Goal: Task Accomplishment & Management: Complete application form

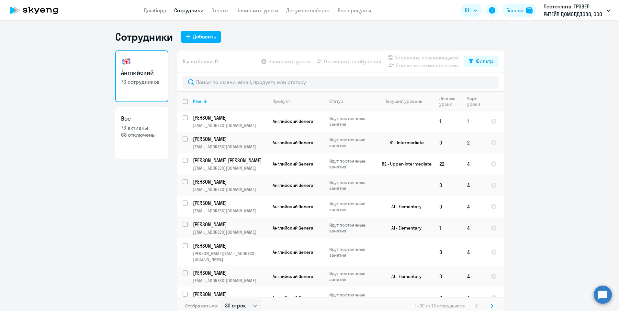
select select "30"
click at [214, 78] on input "text" at bounding box center [341, 82] width 316 height 13
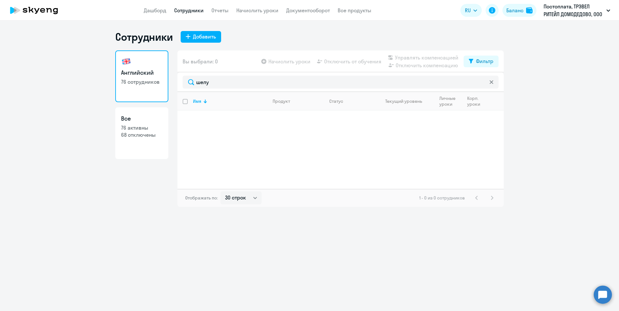
type input "шелу"
click at [193, 36] on div "Добавить" at bounding box center [204, 37] width 23 height 8
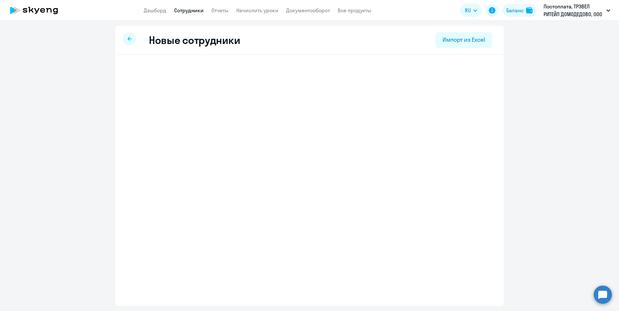
select select "english_adult_not_native_speaker"
select select "3"
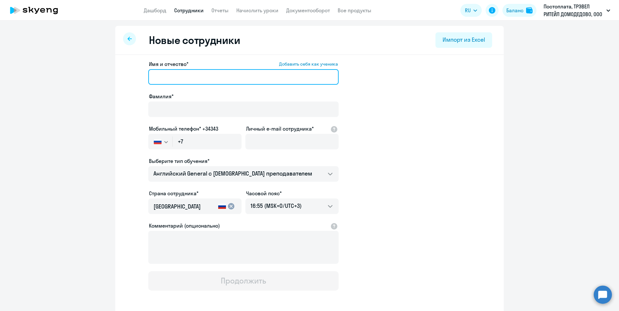
click at [162, 78] on input "Имя и отчество* Добавить себя как ученика" at bounding box center [243, 77] width 190 height 16
paste input "[PERSON_NAME]"
type input "[PERSON_NAME]"
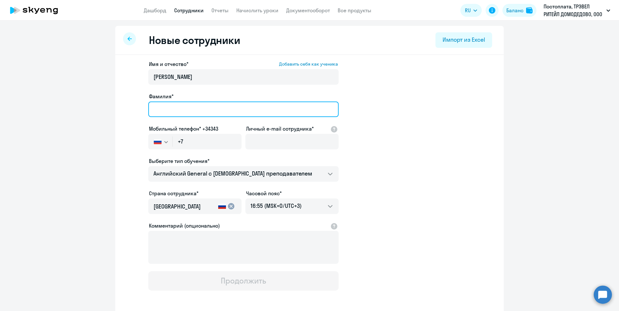
click at [155, 106] on input "Фамилия*" at bounding box center [243, 110] width 190 height 16
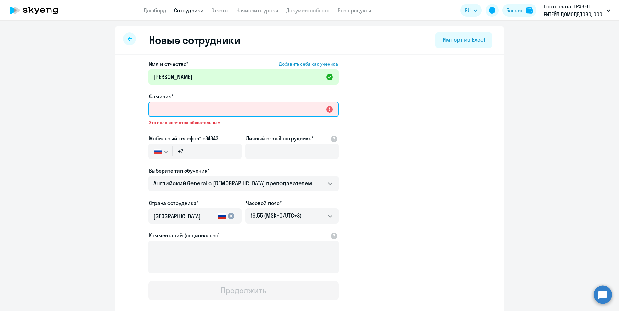
paste input "Шелудько"
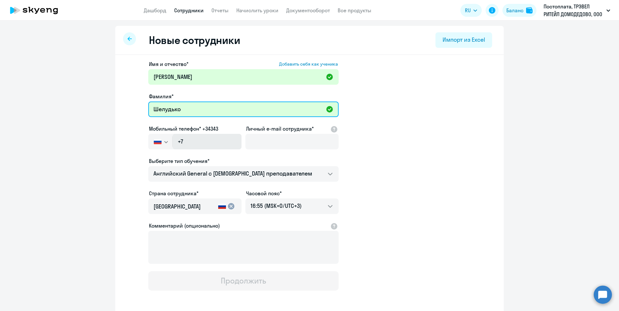
type input "Шелудько"
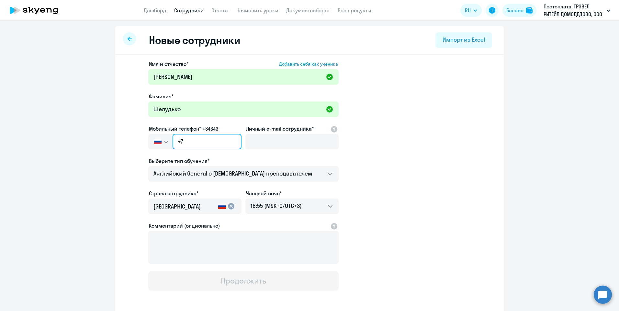
click at [194, 141] on input "+7" at bounding box center [206, 142] width 69 height 16
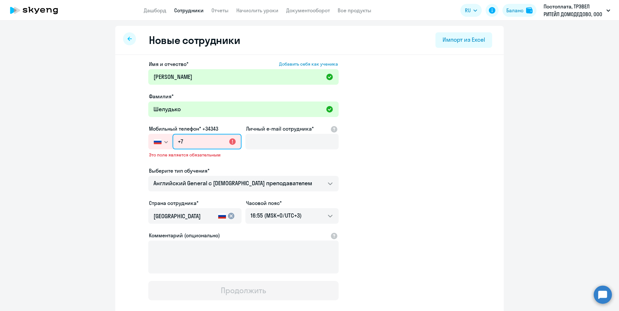
paste input "[PHONE_NUMBER]"
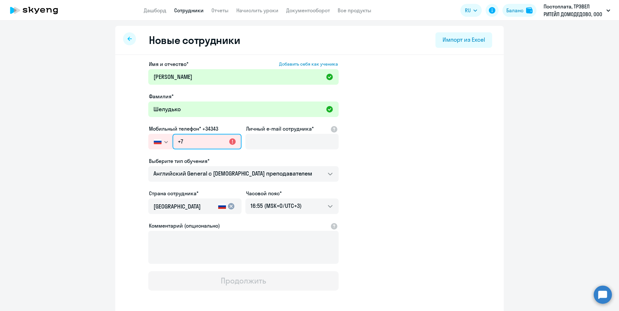
type input "[PHONE_NUMBER]"
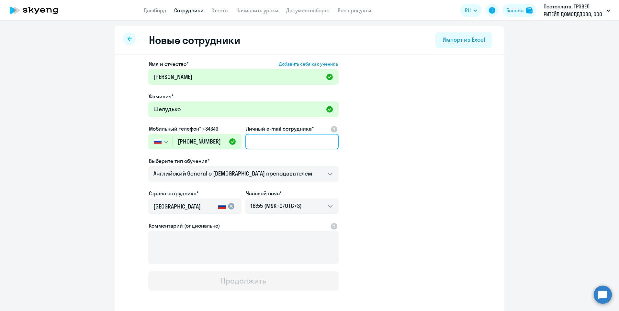
click at [271, 143] on input "Личный e-mail сотрудника*" at bounding box center [291, 142] width 93 height 16
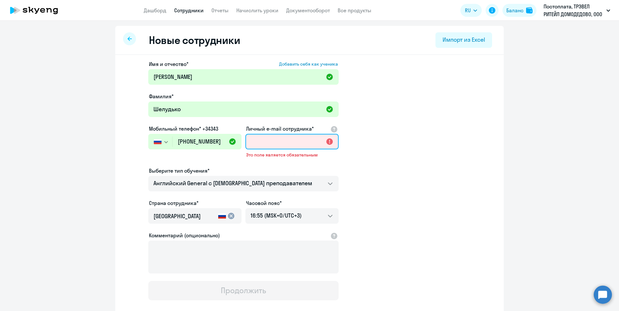
paste input "[EMAIL_ADDRESS][DOMAIN_NAME]"
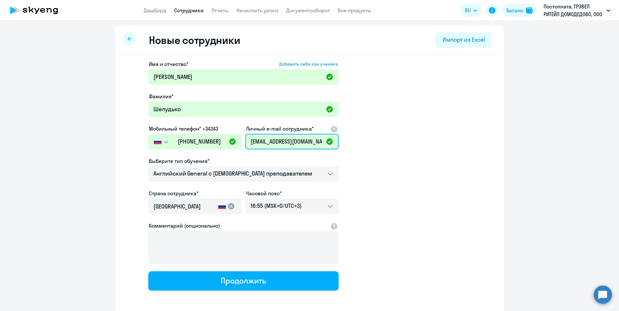
type input "[EMAIL_ADDRESS][DOMAIN_NAME]"
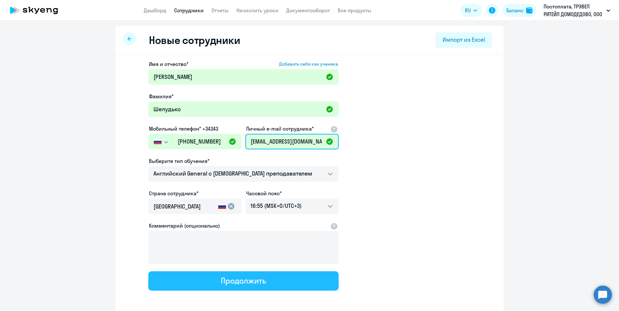
scroll to position [28, 0]
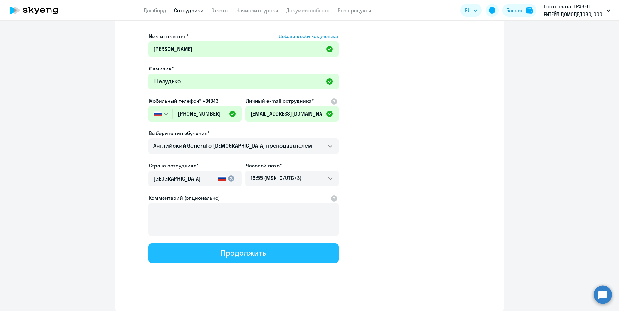
click at [233, 255] on div "Продолжить" at bounding box center [243, 253] width 45 height 10
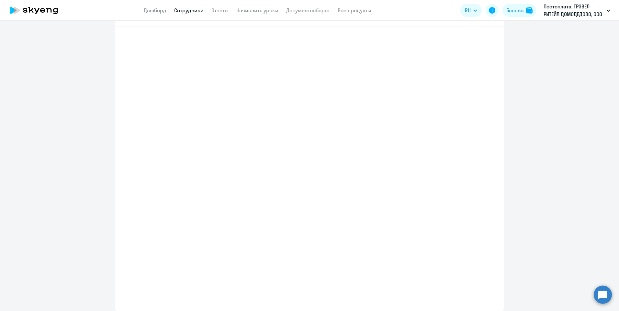
select select "english_adult_not_native_speaker"
select select "3"
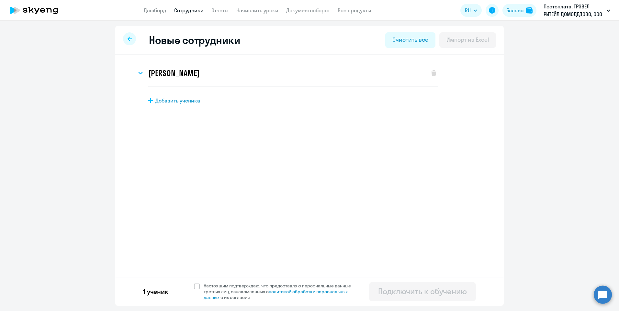
scroll to position [0, 0]
click at [195, 285] on span at bounding box center [197, 287] width 6 height 6
click at [194, 283] on input "Настоящим подтверждаю, что предоставляю персональные данные третьих лиц, ознако…" at bounding box center [194, 283] width 0 height 0
checkbox input "true"
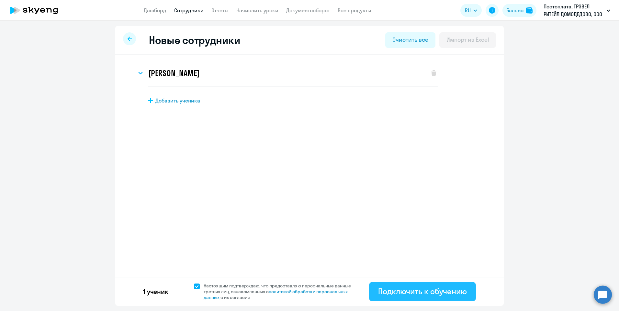
click at [398, 291] on div "Подключить к обучению" at bounding box center [422, 291] width 89 height 10
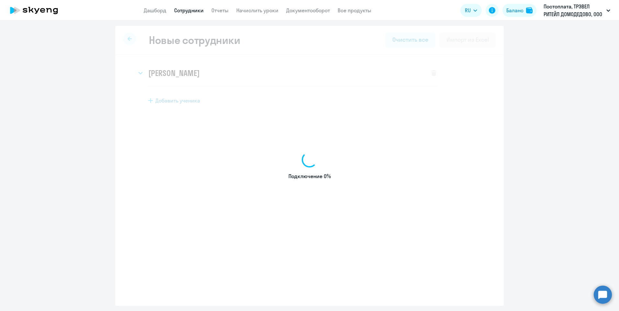
select select "english_adult_not_native_speaker"
select select "3"
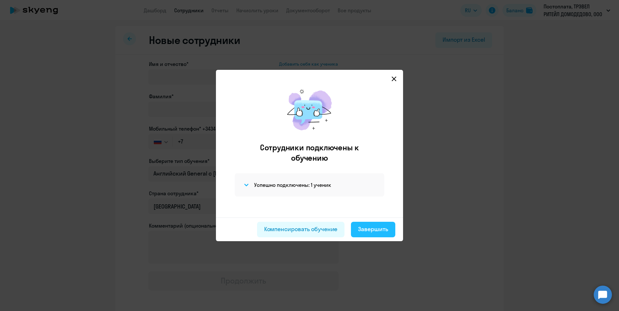
click at [366, 228] on div "Завершить" at bounding box center [373, 229] width 30 height 8
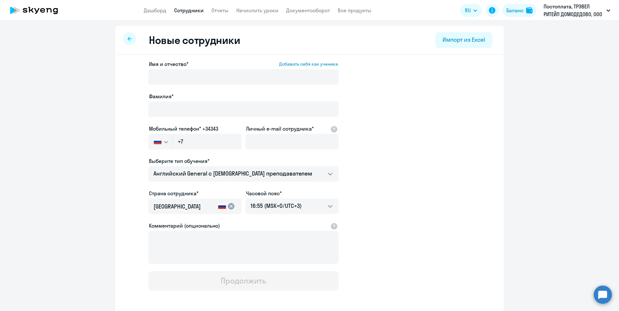
select select "30"
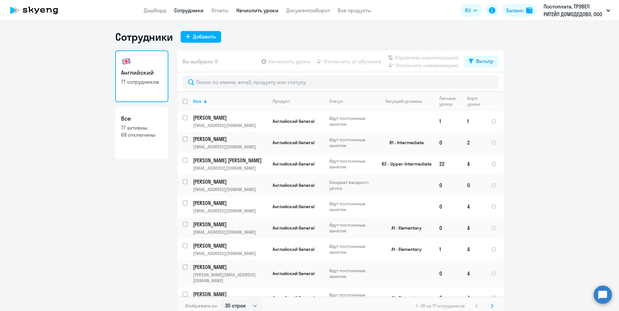
click at [243, 10] on link "Начислить уроки" at bounding box center [257, 10] width 42 height 6
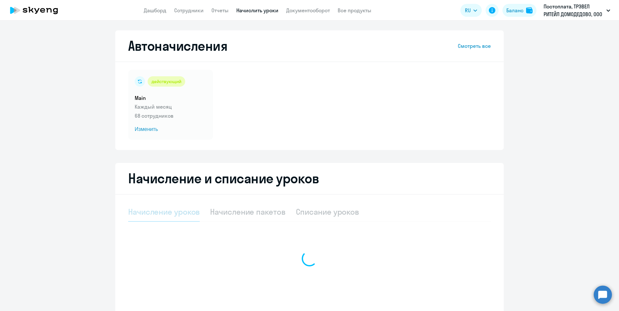
select select "10"
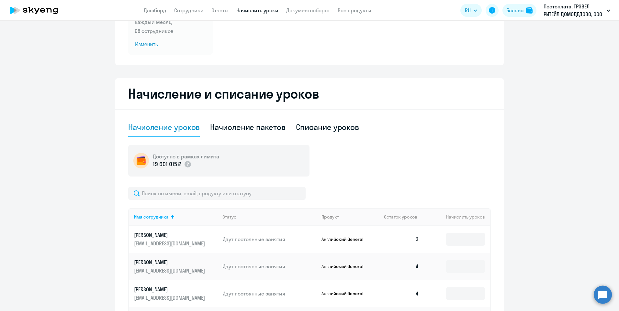
scroll to position [97, 0]
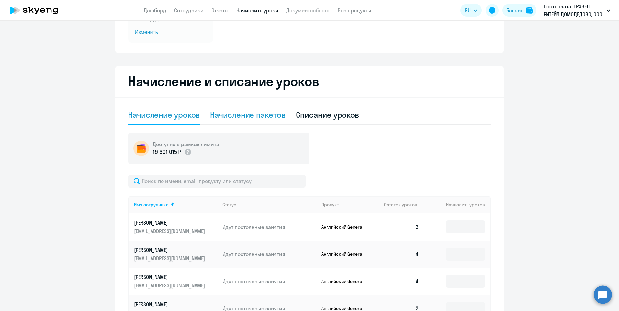
click at [239, 118] on div "Начисление пакетов" at bounding box center [247, 115] width 75 height 10
select select "10"
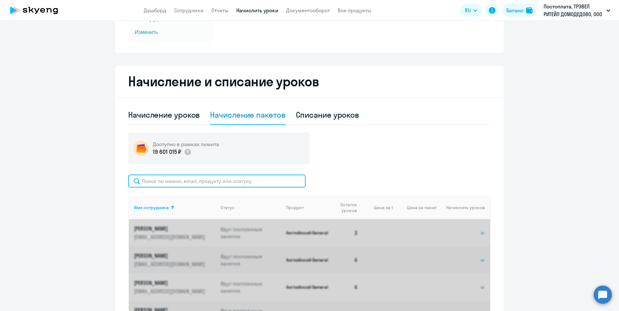
click at [190, 180] on input "text" at bounding box center [216, 181] width 177 height 13
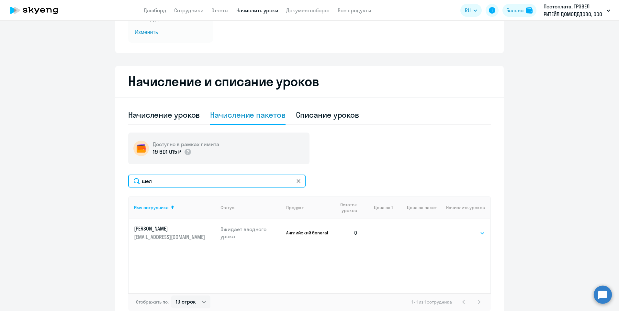
type input "шел"
click at [469, 234] on select "Выбрать 4 8 16 32 64 96 128" at bounding box center [471, 233] width 27 height 8
select select "4"
click at [458, 229] on select "Выбрать 4 8 16 32 64 96 128" at bounding box center [471, 233] width 27 height 8
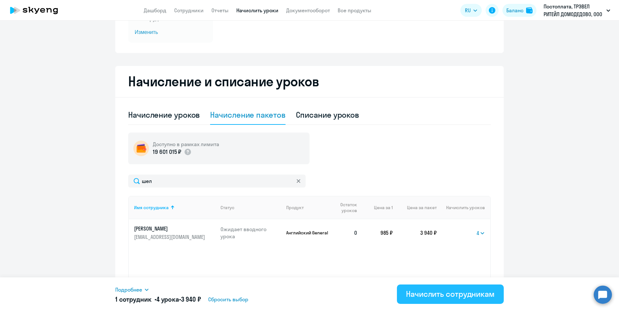
click at [438, 294] on div "Начислить сотрудникам" at bounding box center [450, 294] width 89 height 10
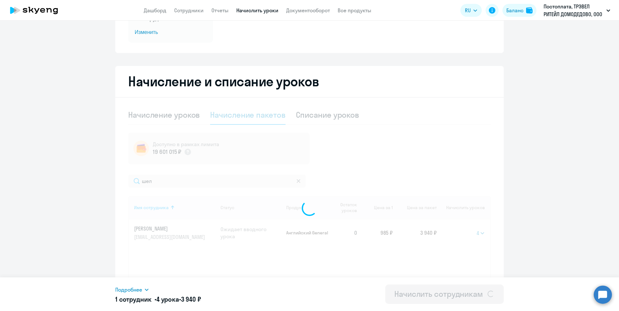
select select
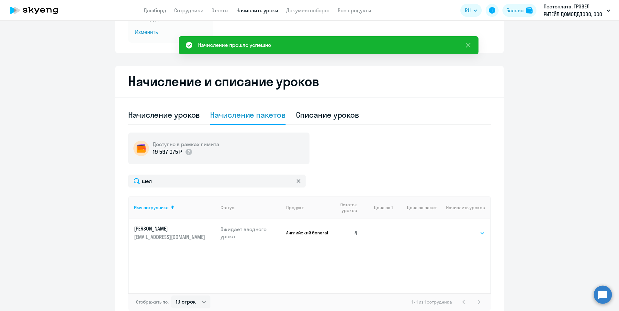
click at [468, 235] on select "Выбрать 4 8 16 32 64 96 128" at bounding box center [471, 233] width 27 height 8
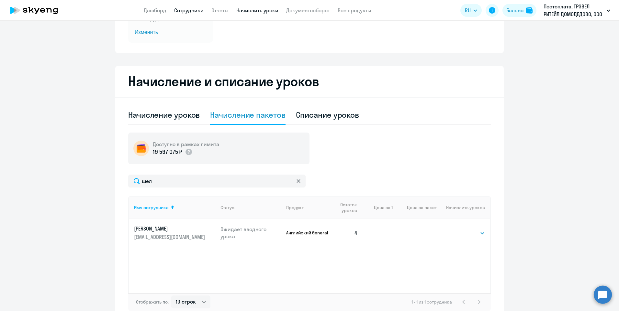
click at [184, 9] on link "Сотрудники" at bounding box center [188, 10] width 29 height 6
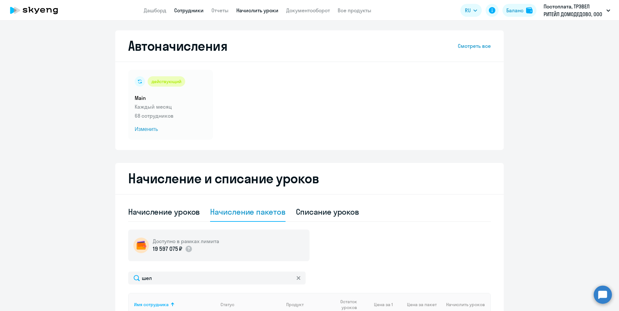
select select "30"
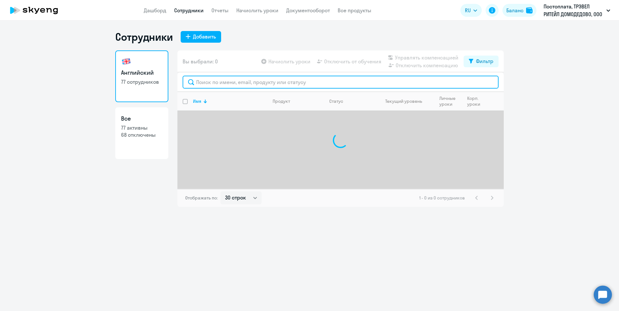
click at [205, 82] on input "text" at bounding box center [341, 82] width 316 height 13
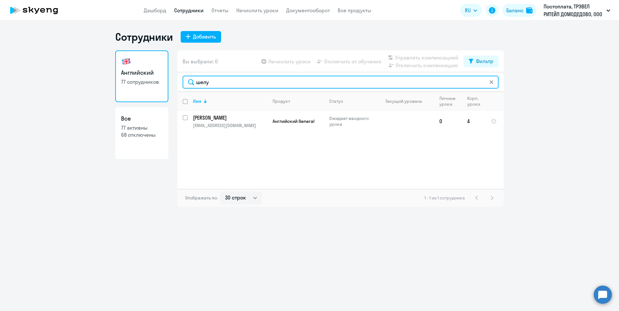
type input "шелу"
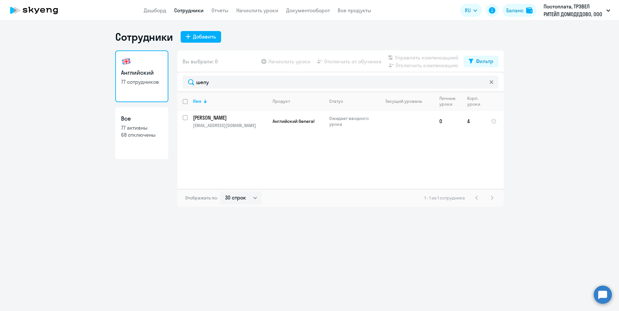
drag, startPoint x: 150, startPoint y: 11, endPoint x: 180, endPoint y: 22, distance: 31.7
click at [150, 10] on link "Дашборд" at bounding box center [155, 10] width 23 height 6
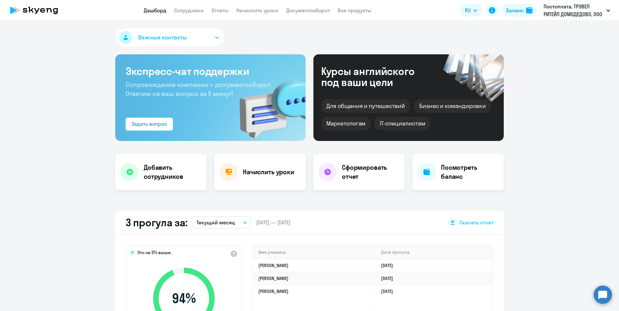
select select "30"
